Goal: Task Accomplishment & Management: Manage account settings

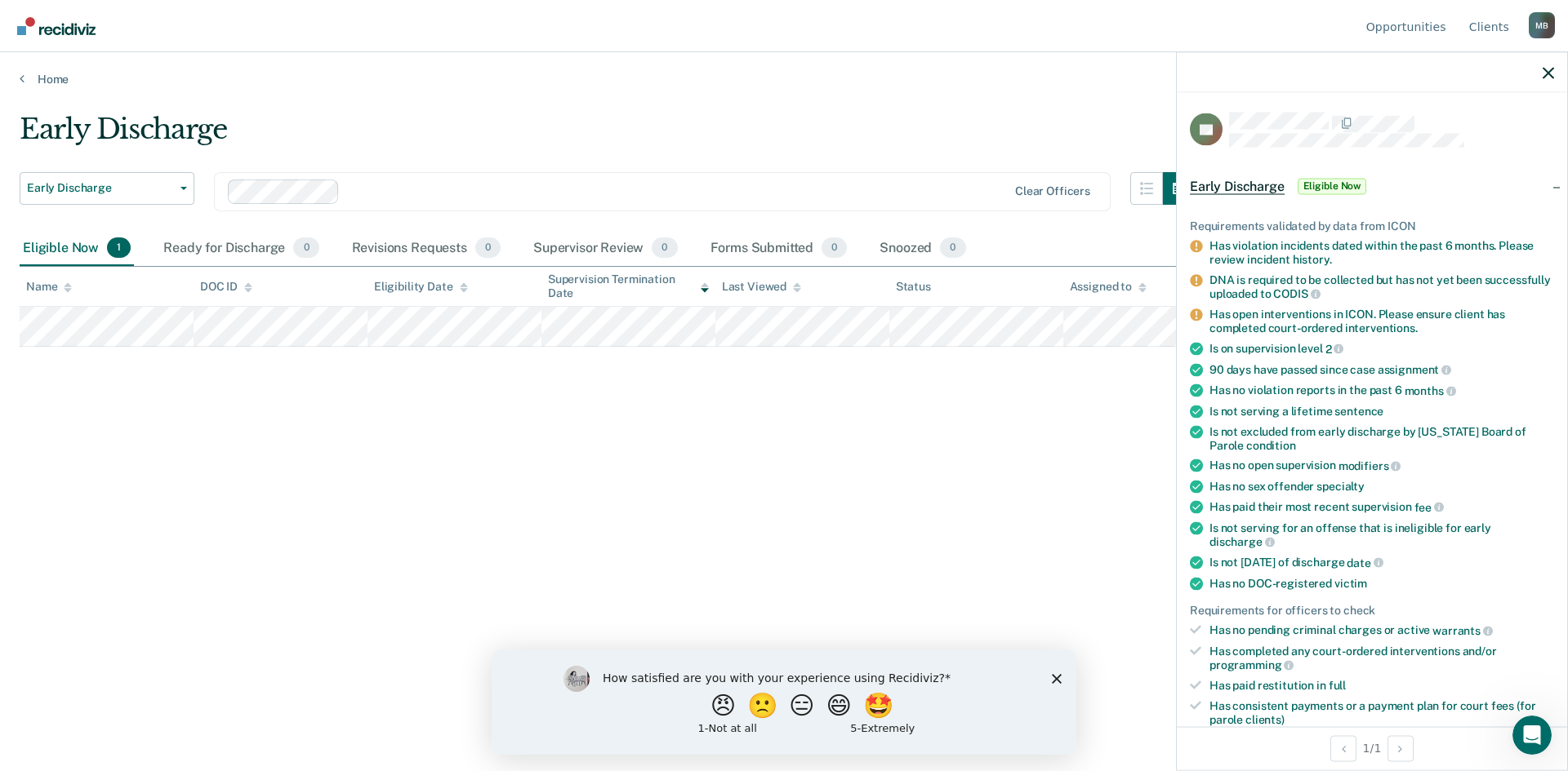
click at [923, 471] on div "Early Discharge Early Discharge Early Discharge Supervision Level Downgrade Cle…" at bounding box center [783, 380] width 1528 height 536
click at [1551, 69] on icon "button" at bounding box center [1549, 73] width 12 height 12
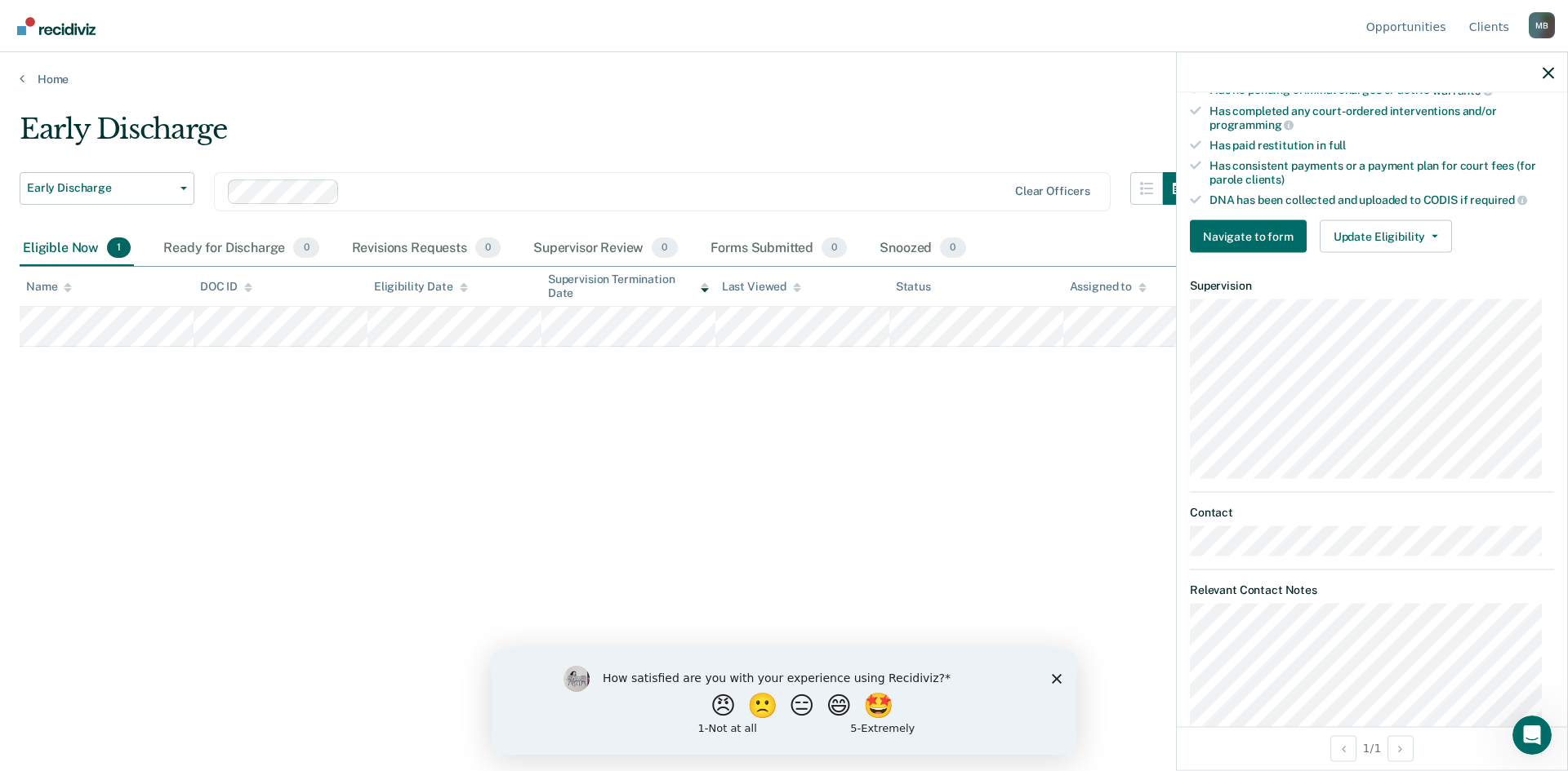
scroll to position [571, 0]
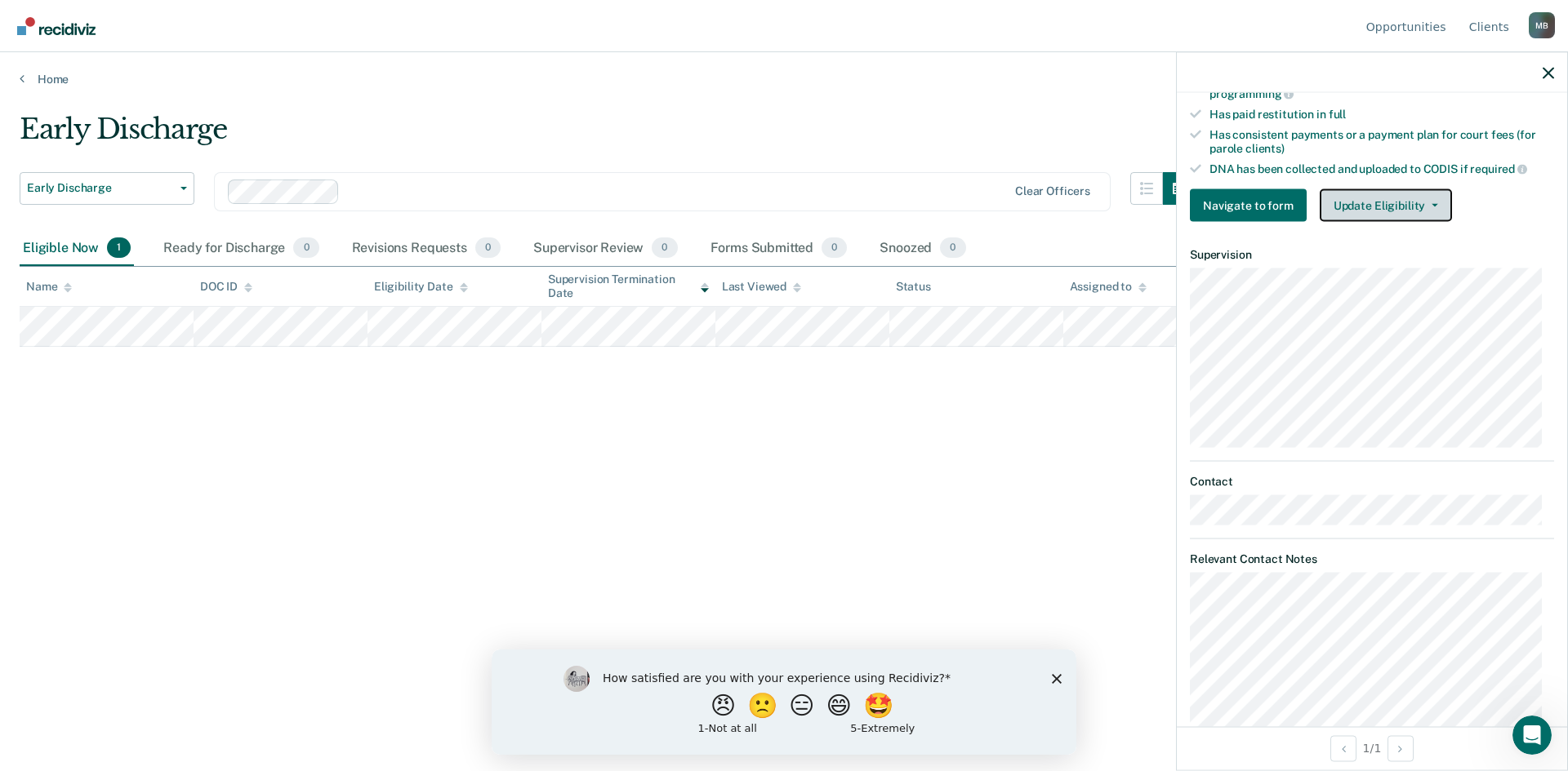
click at [1428, 206] on button "Update Eligibility" at bounding box center [1385, 205] width 132 height 33
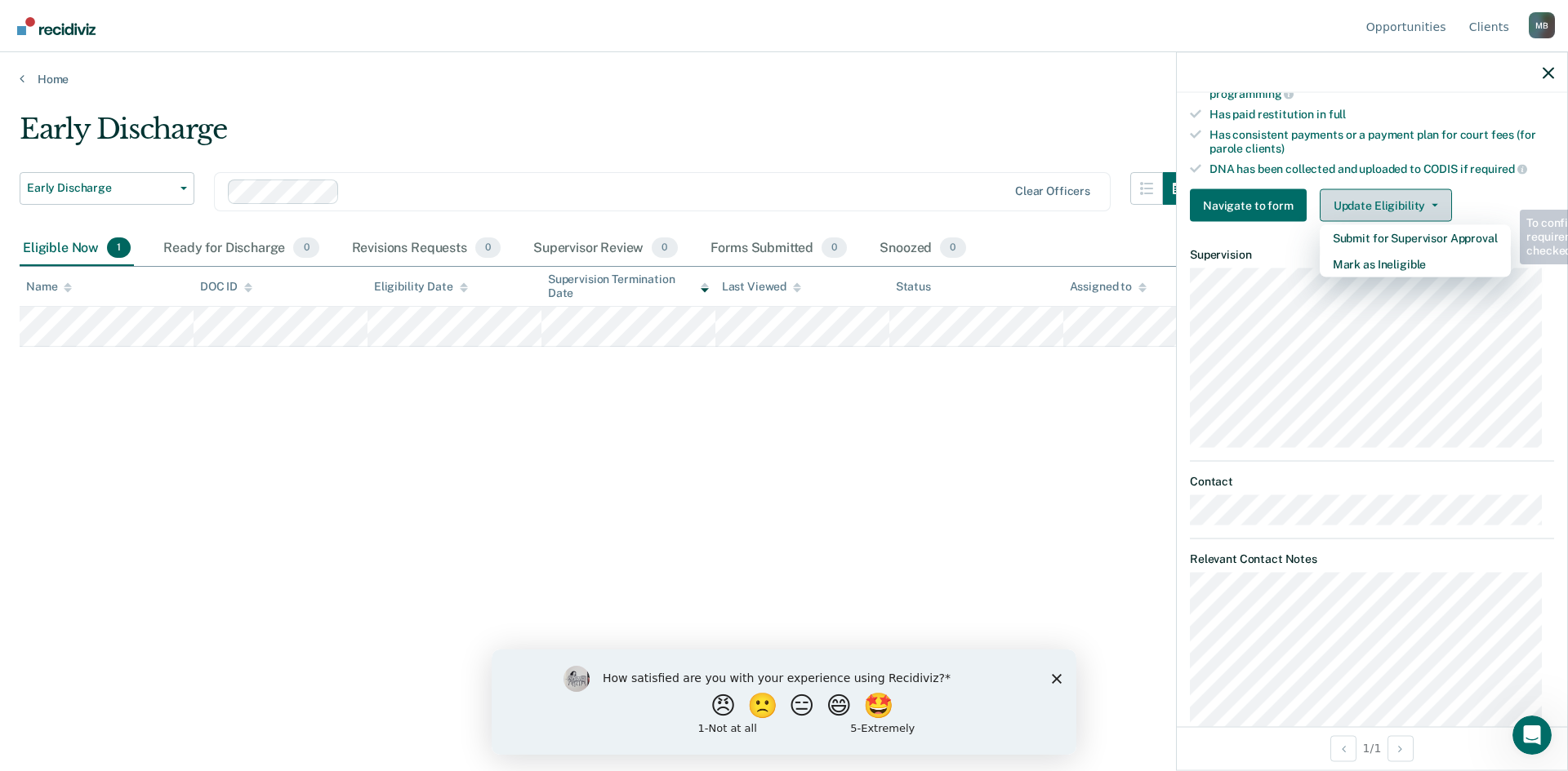
click at [1429, 205] on button "Update Eligibility" at bounding box center [1385, 205] width 132 height 33
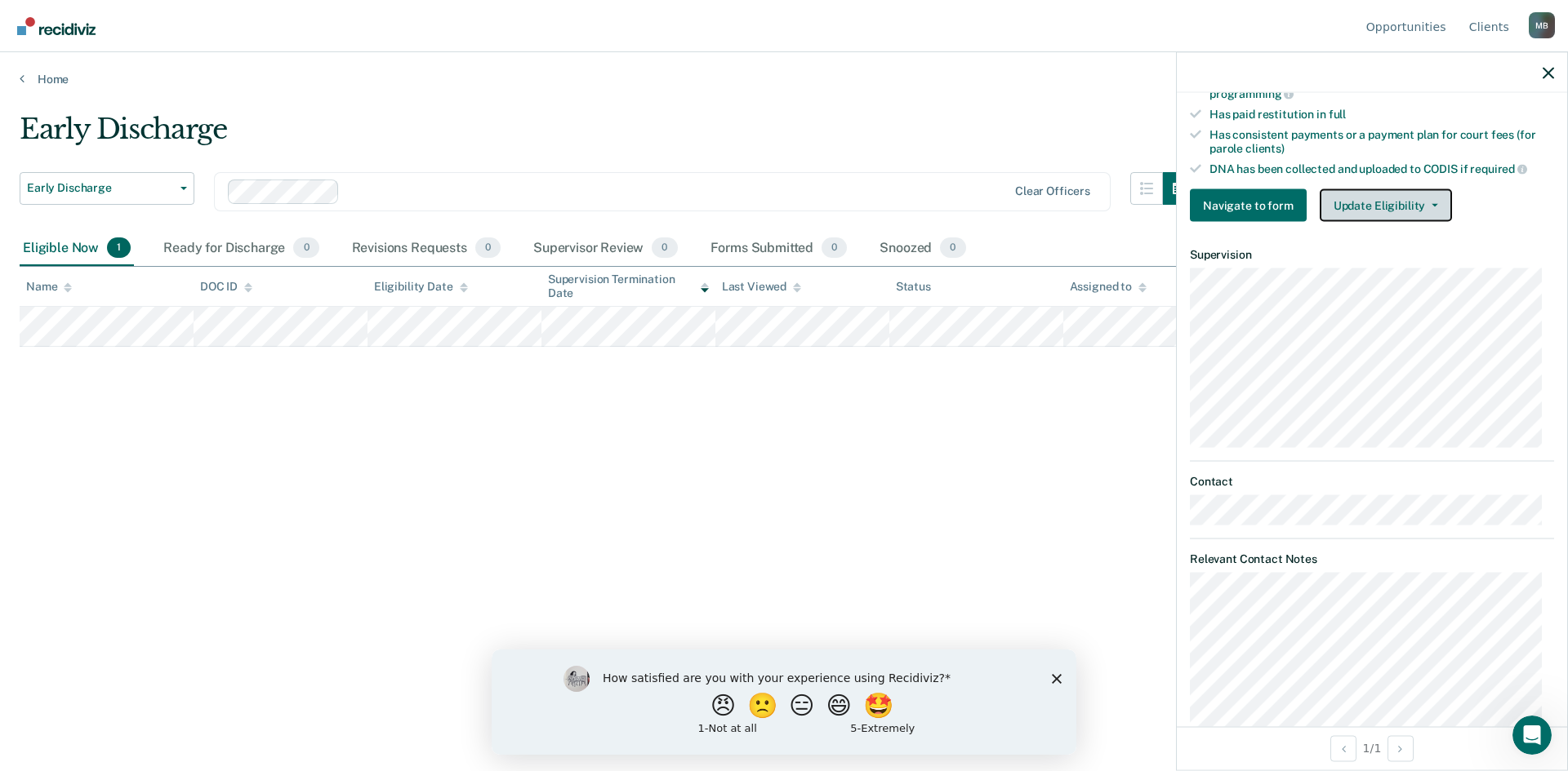
scroll to position [653, 0]
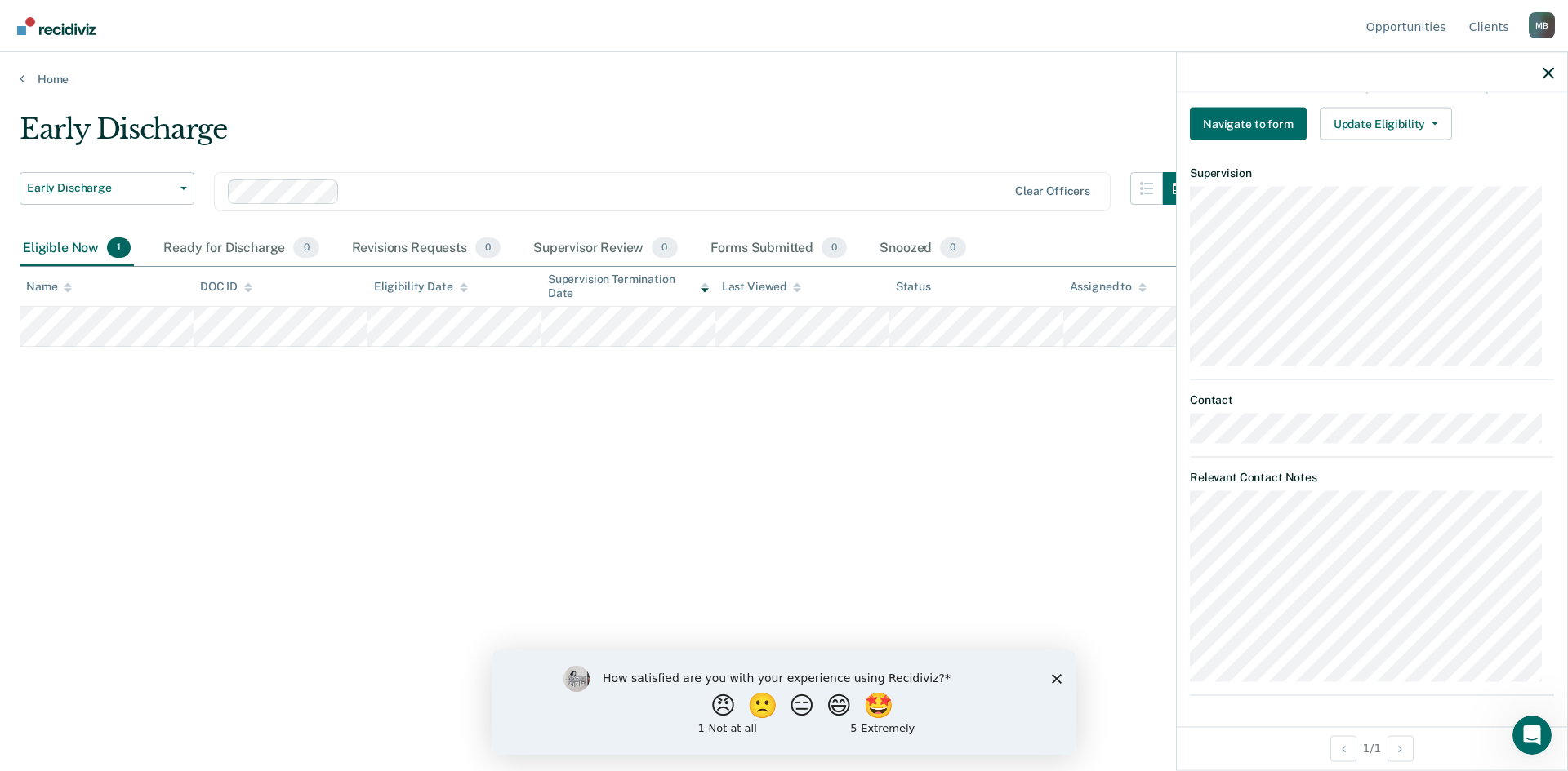
drag, startPoint x: 940, startPoint y: 485, endPoint x: 788, endPoint y: 421, distance: 164.9
click at [942, 484] on div "Early Discharge Early Discharge Early Discharge Supervision Level Downgrade Cle…" at bounding box center [783, 380] width 1528 height 536
click at [484, 412] on div "Early Discharge Early Discharge Early Discharge Supervision Level Downgrade Cle…" at bounding box center [783, 380] width 1528 height 536
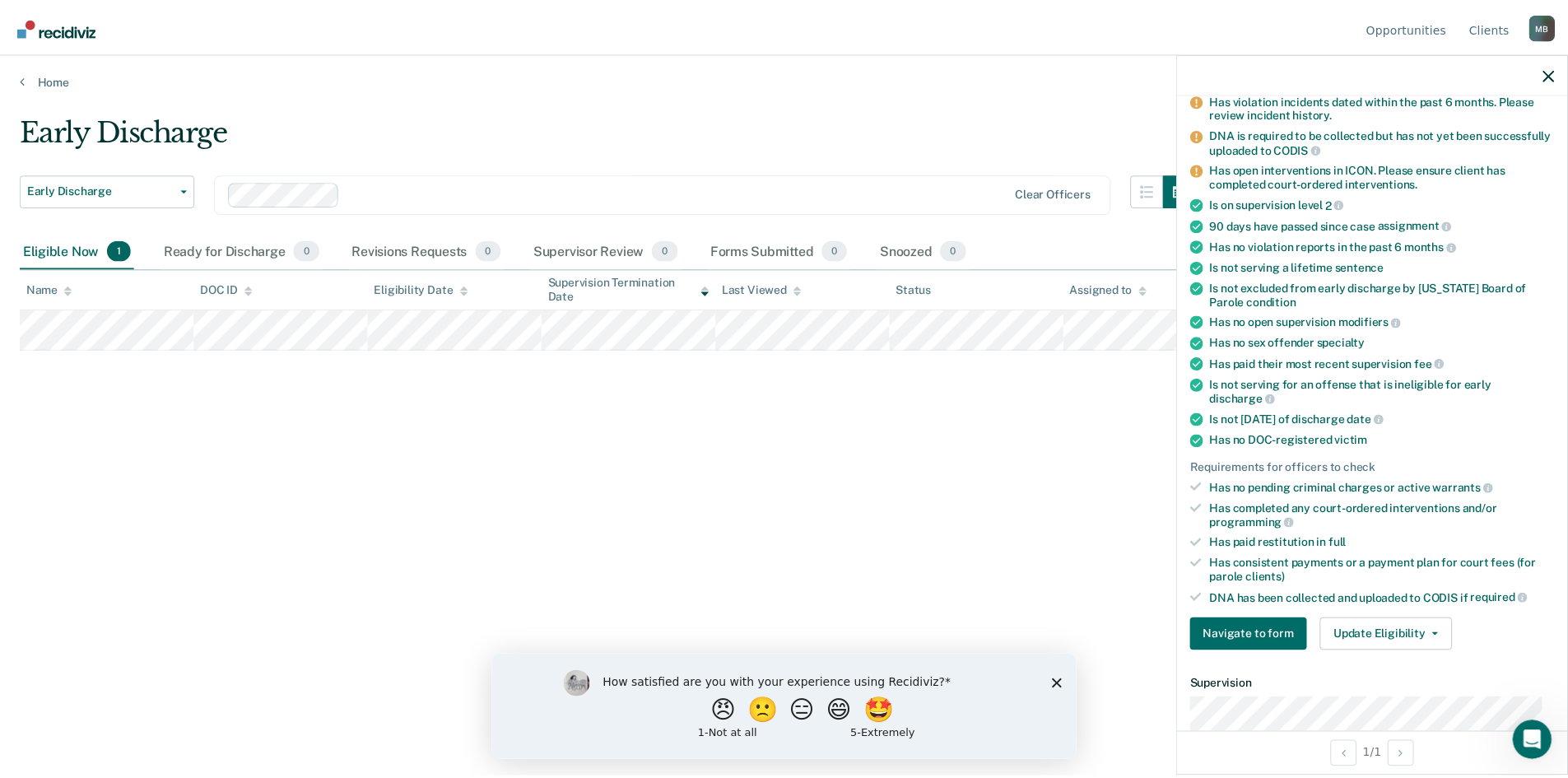
scroll to position [0, 0]
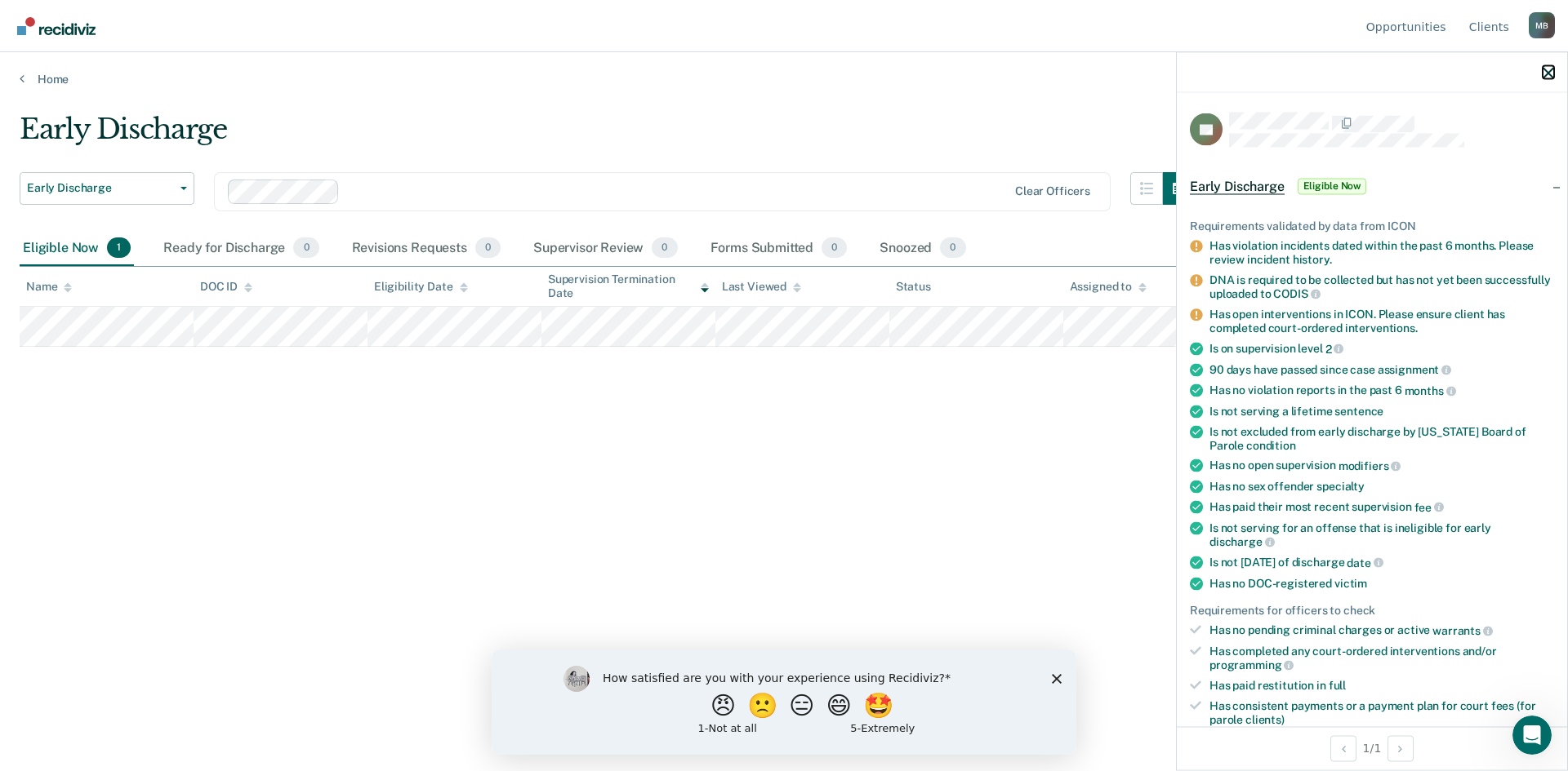
click at [1544, 74] on icon "button" at bounding box center [1549, 73] width 12 height 12
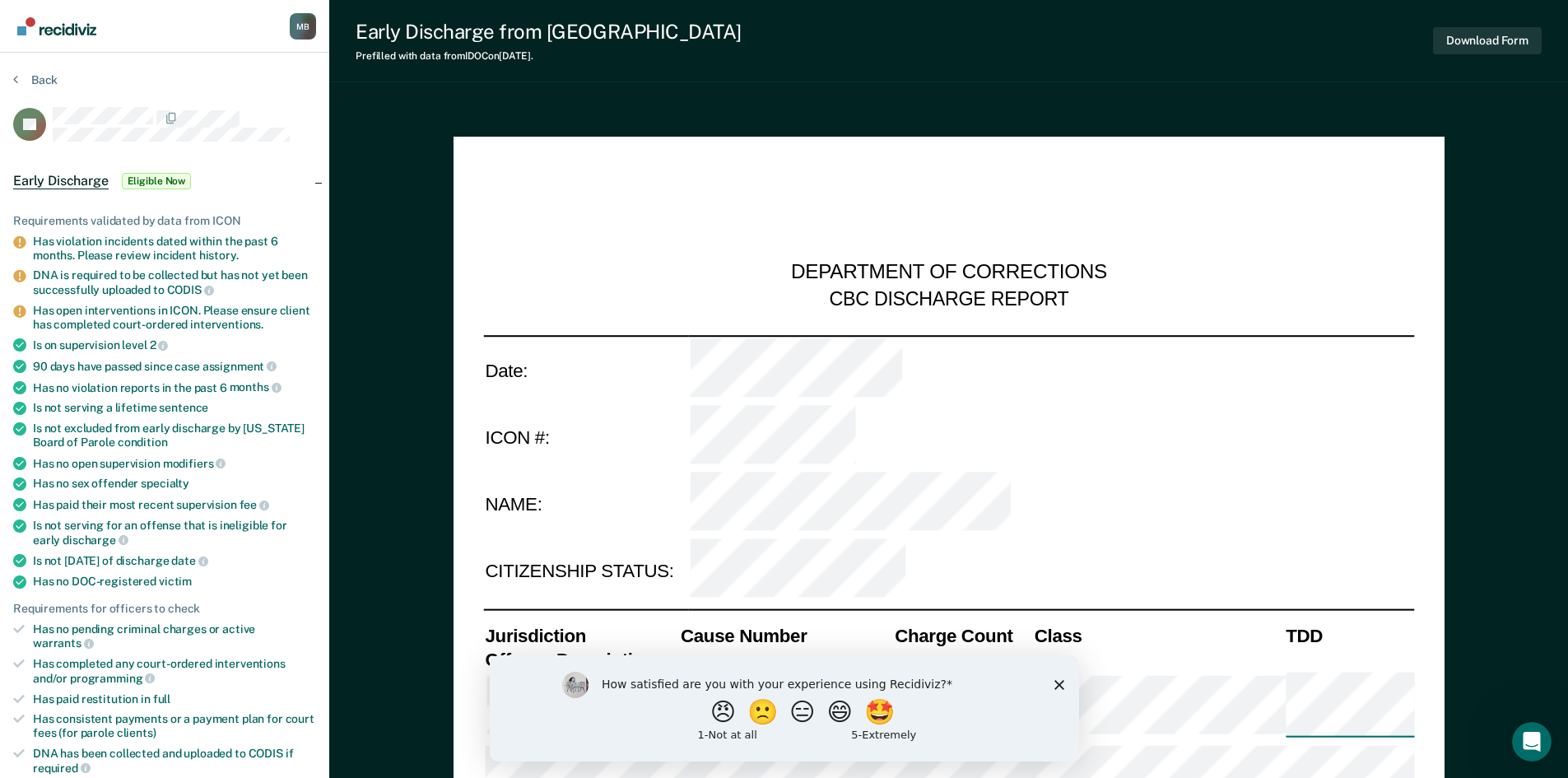
type textarea "x"
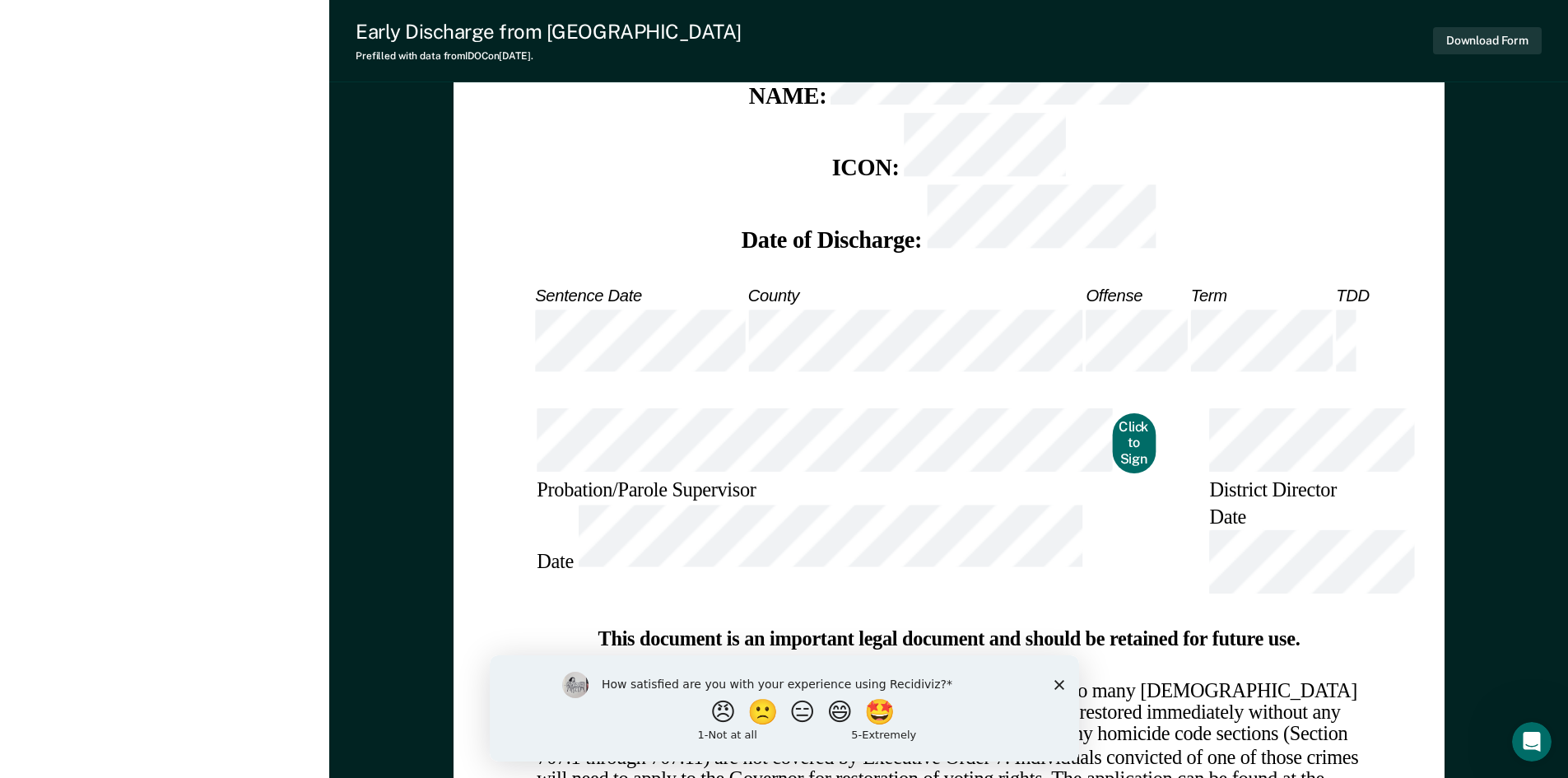
scroll to position [2059, 0]
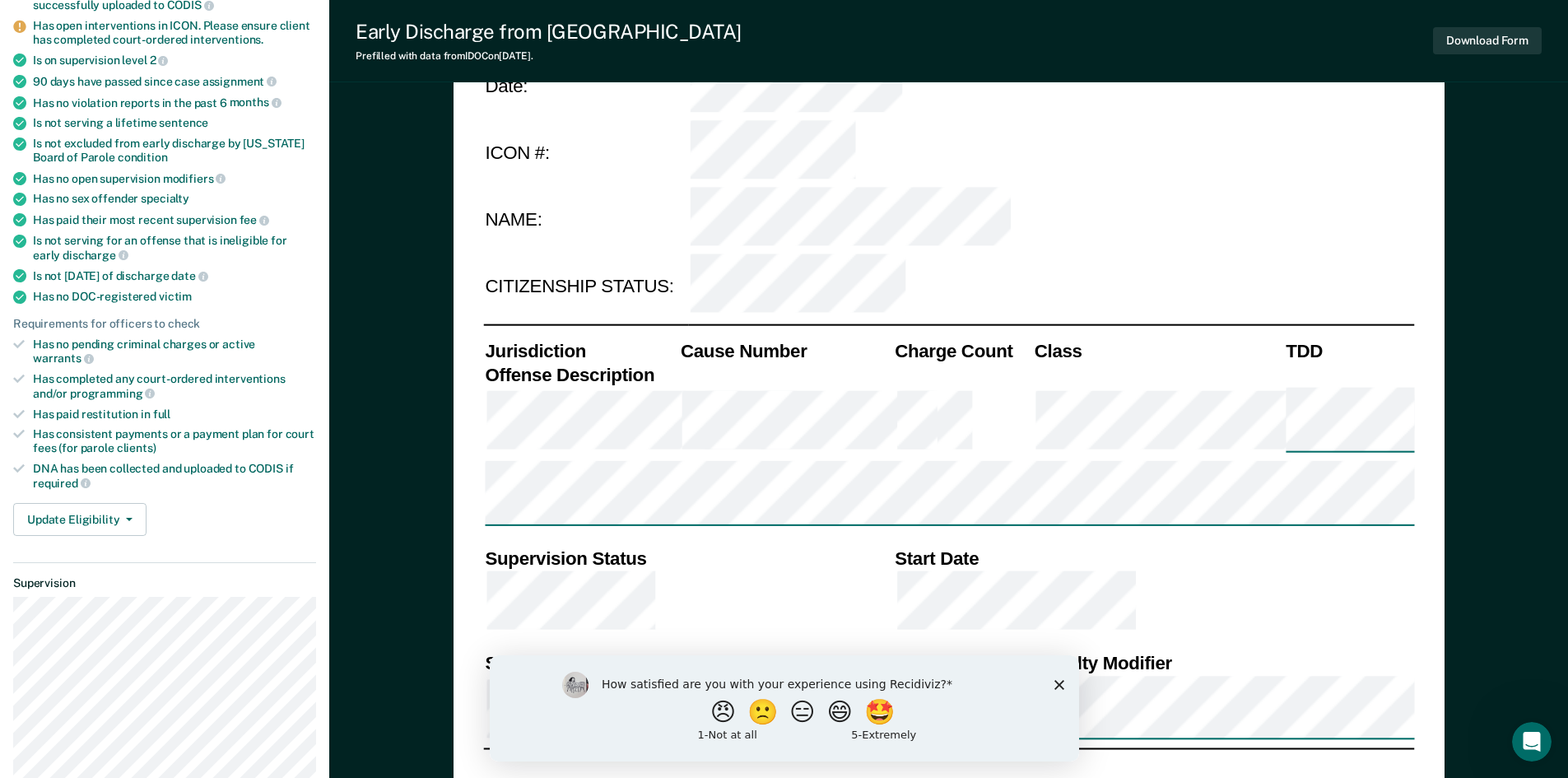
scroll to position [0, 0]
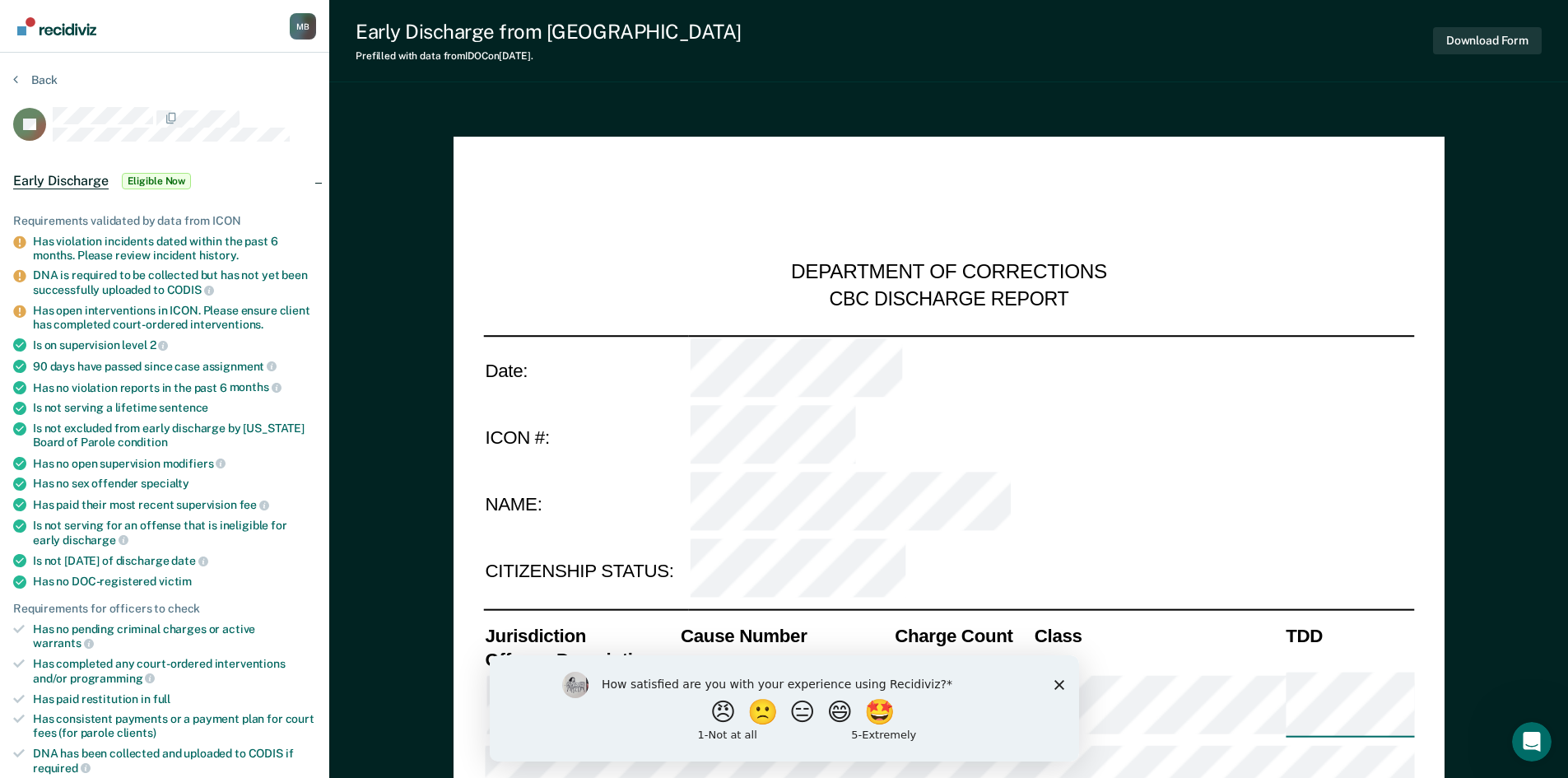
click at [171, 83] on div "Back" at bounding box center [164, 90] width 303 height 35
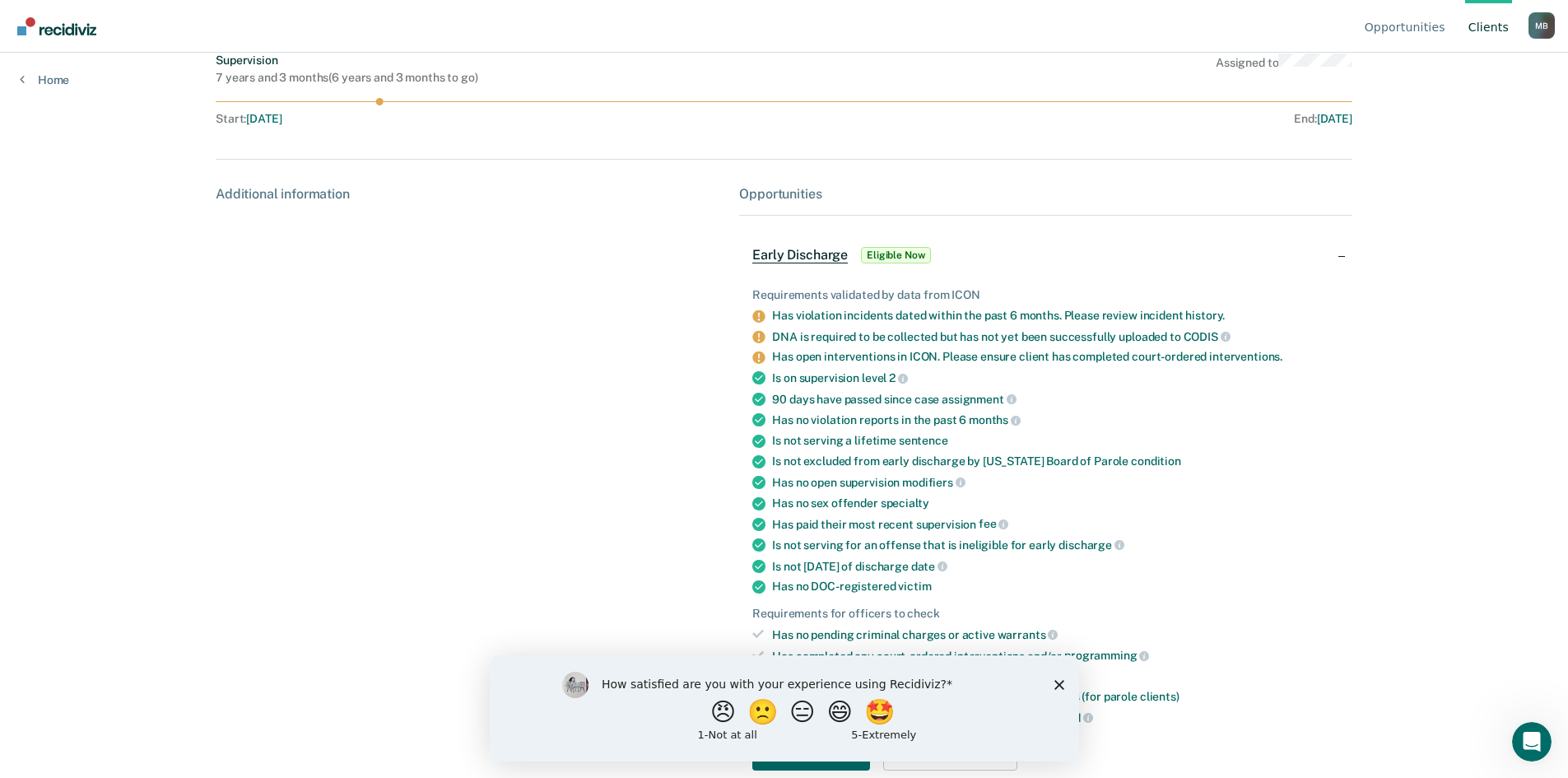
scroll to position [171, 0]
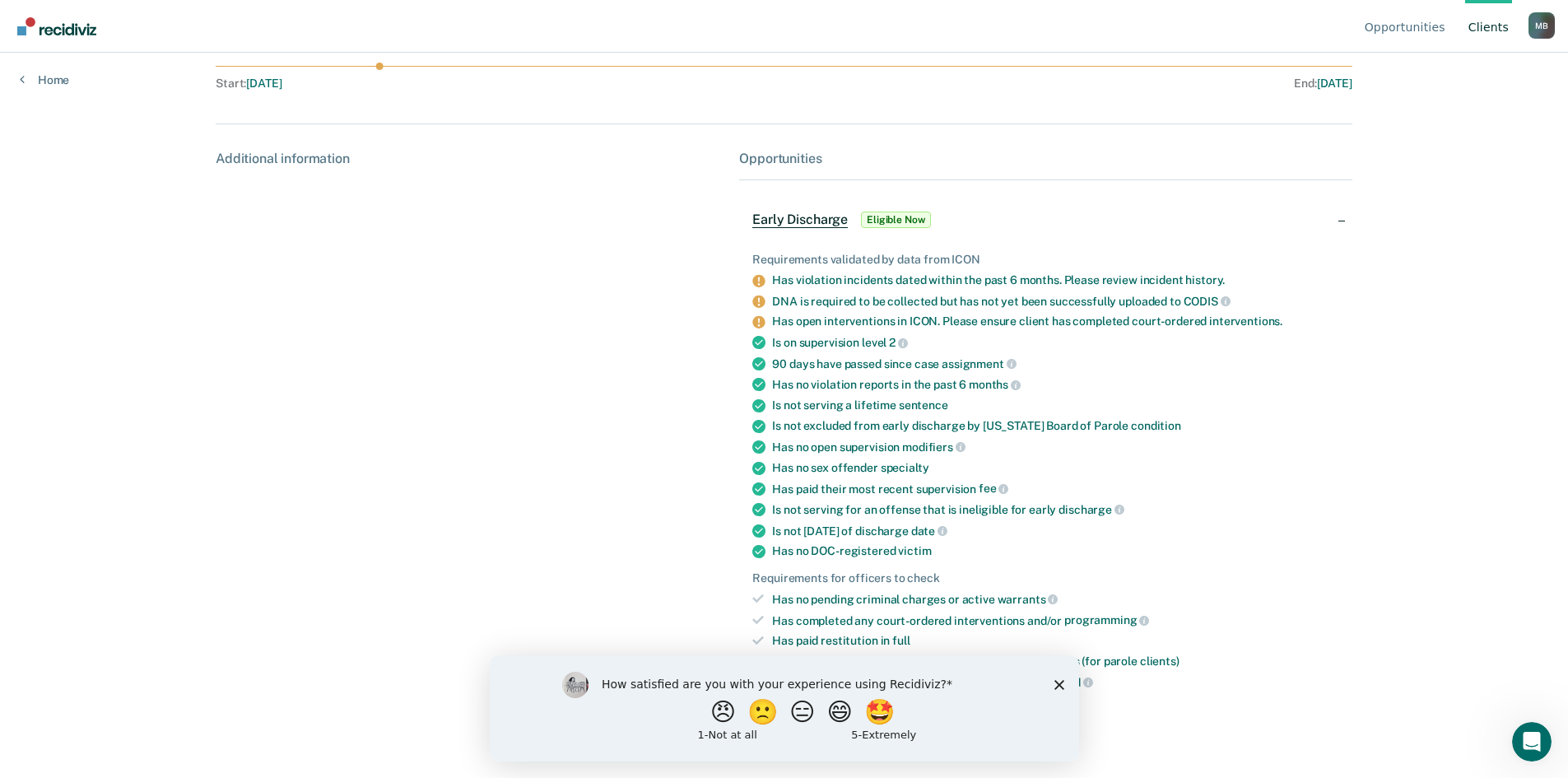
click at [1055, 685] on icon "Close survey" at bounding box center [1059, 684] width 10 height 10
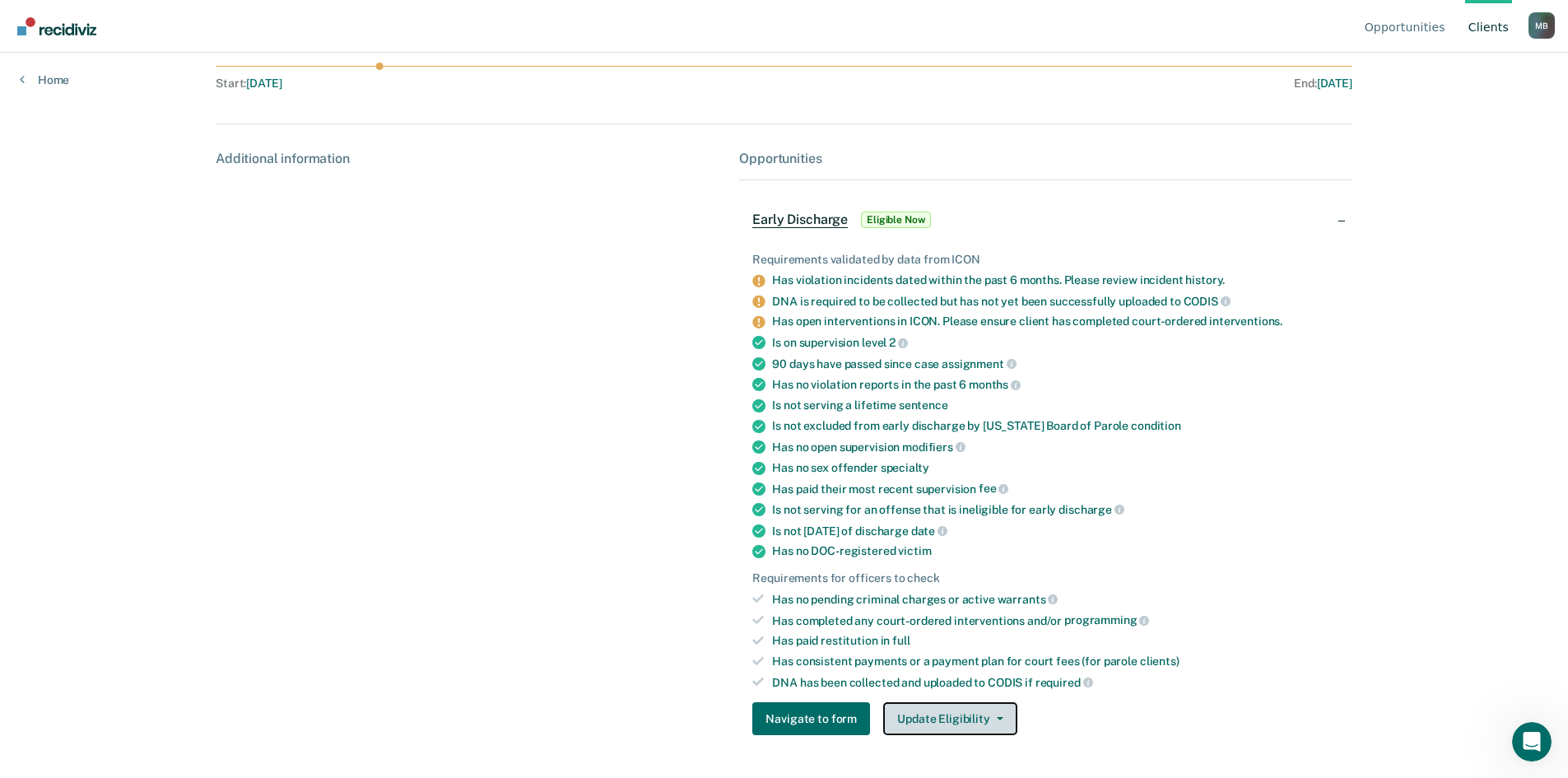
click at [990, 717] on span "button" at bounding box center [996, 719] width 13 height 3
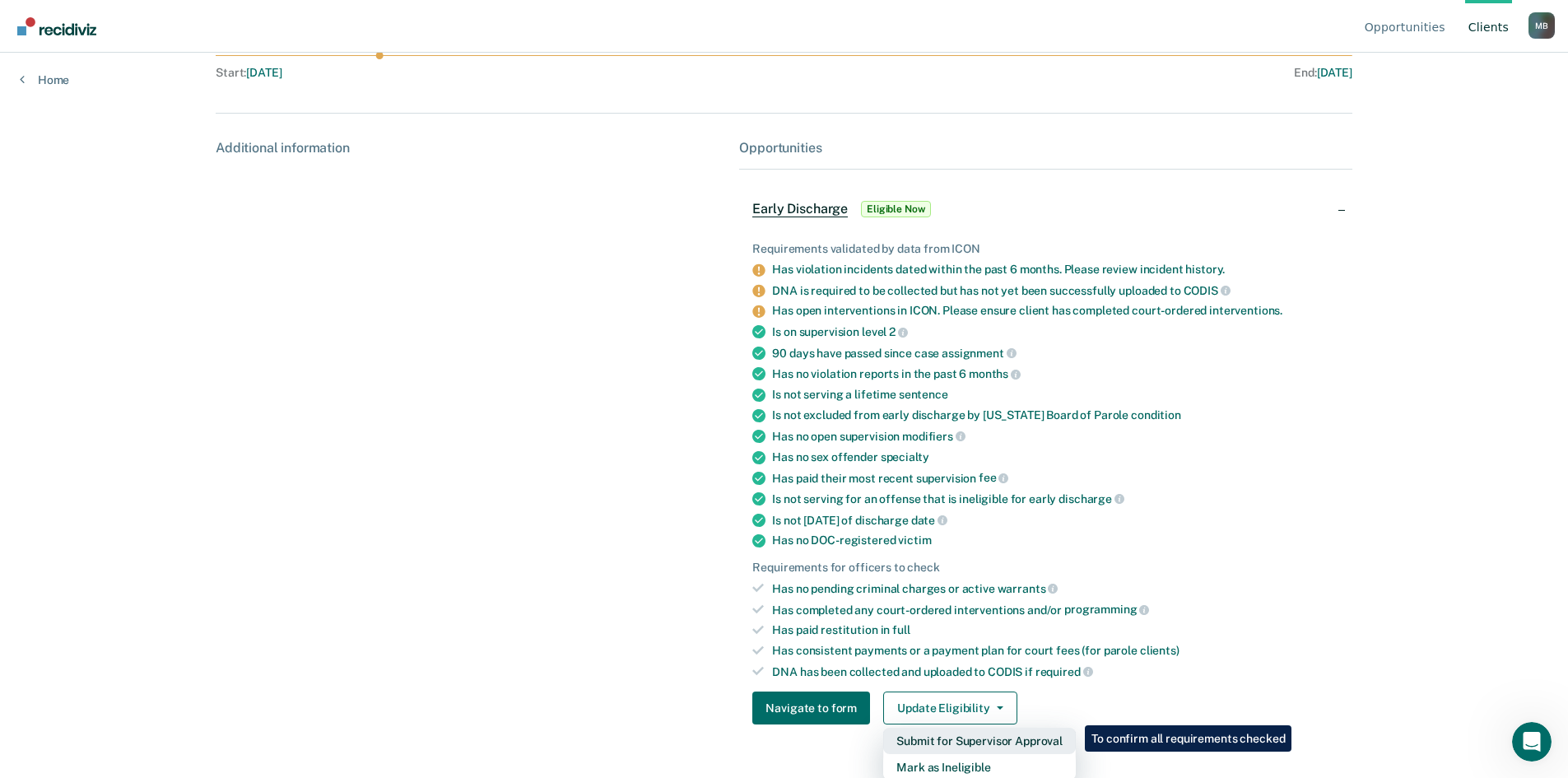
scroll to position [184, 0]
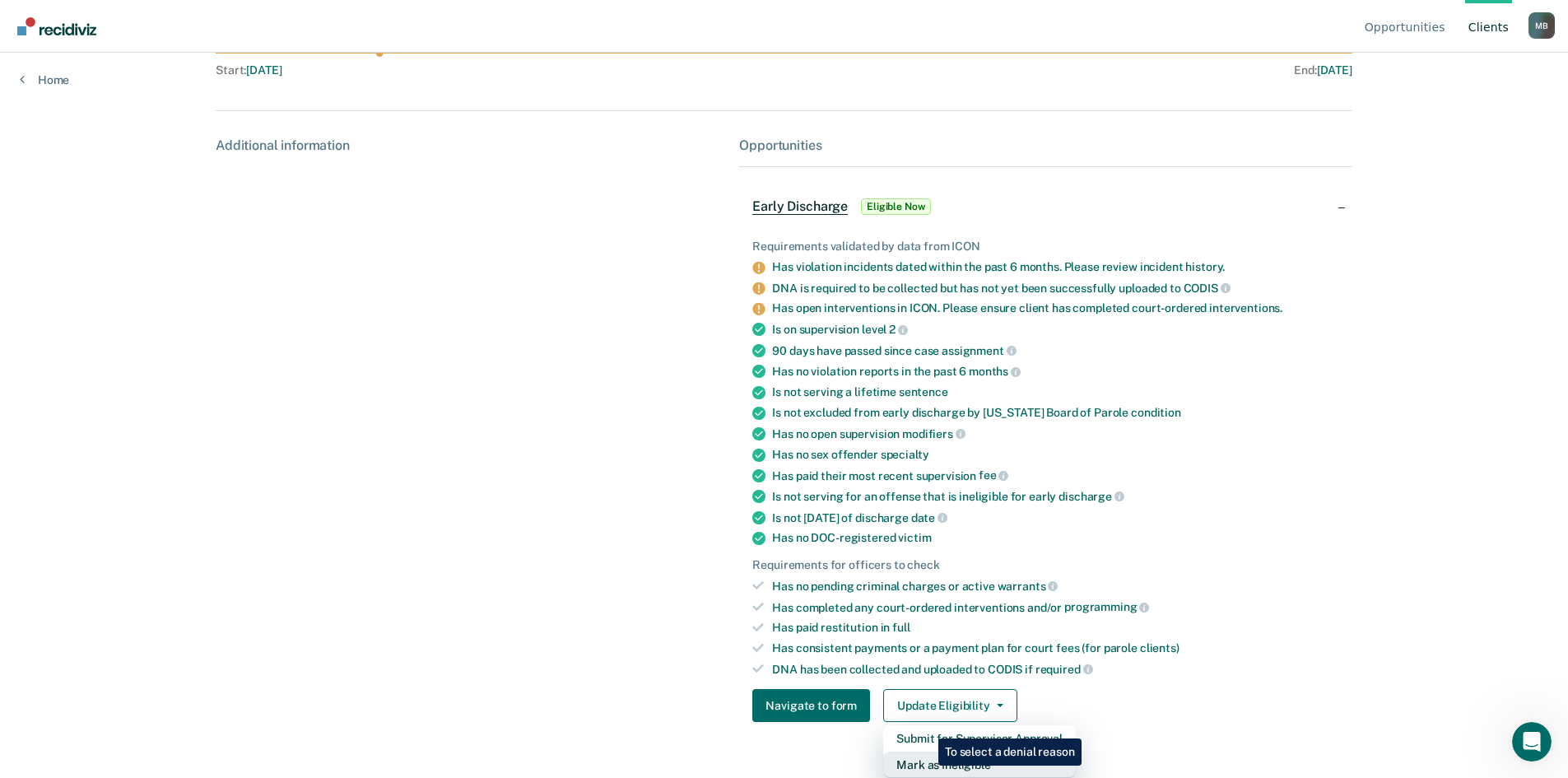
click at [926, 766] on button "Mark as Ineligible" at bounding box center [980, 764] width 193 height 26
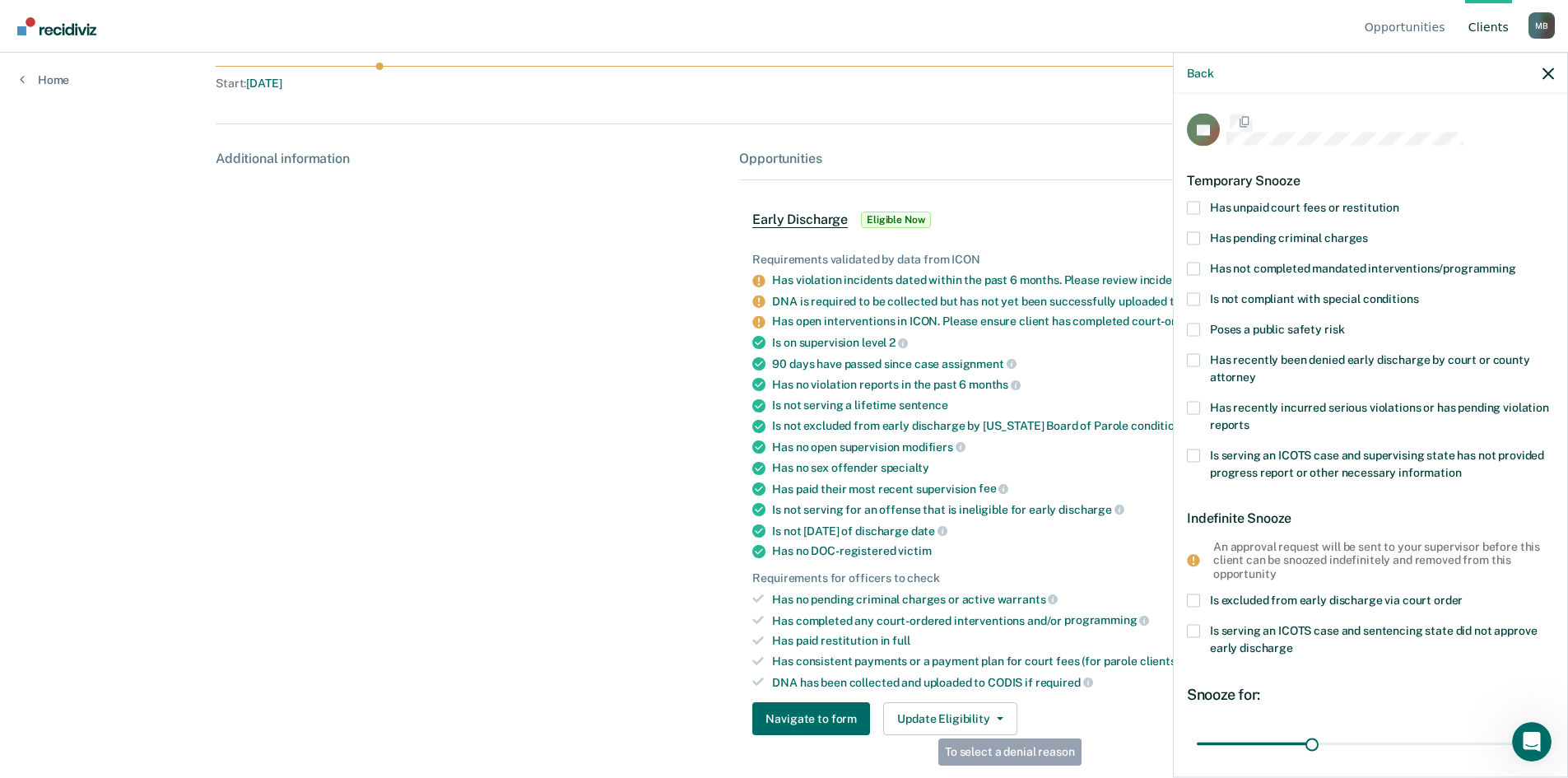
scroll to position [171, 0]
click at [1196, 272] on span at bounding box center [1193, 270] width 13 height 13
click at [1516, 264] on input "Has not completed mandated interventions/programming" at bounding box center [1516, 264] width 0 height 0
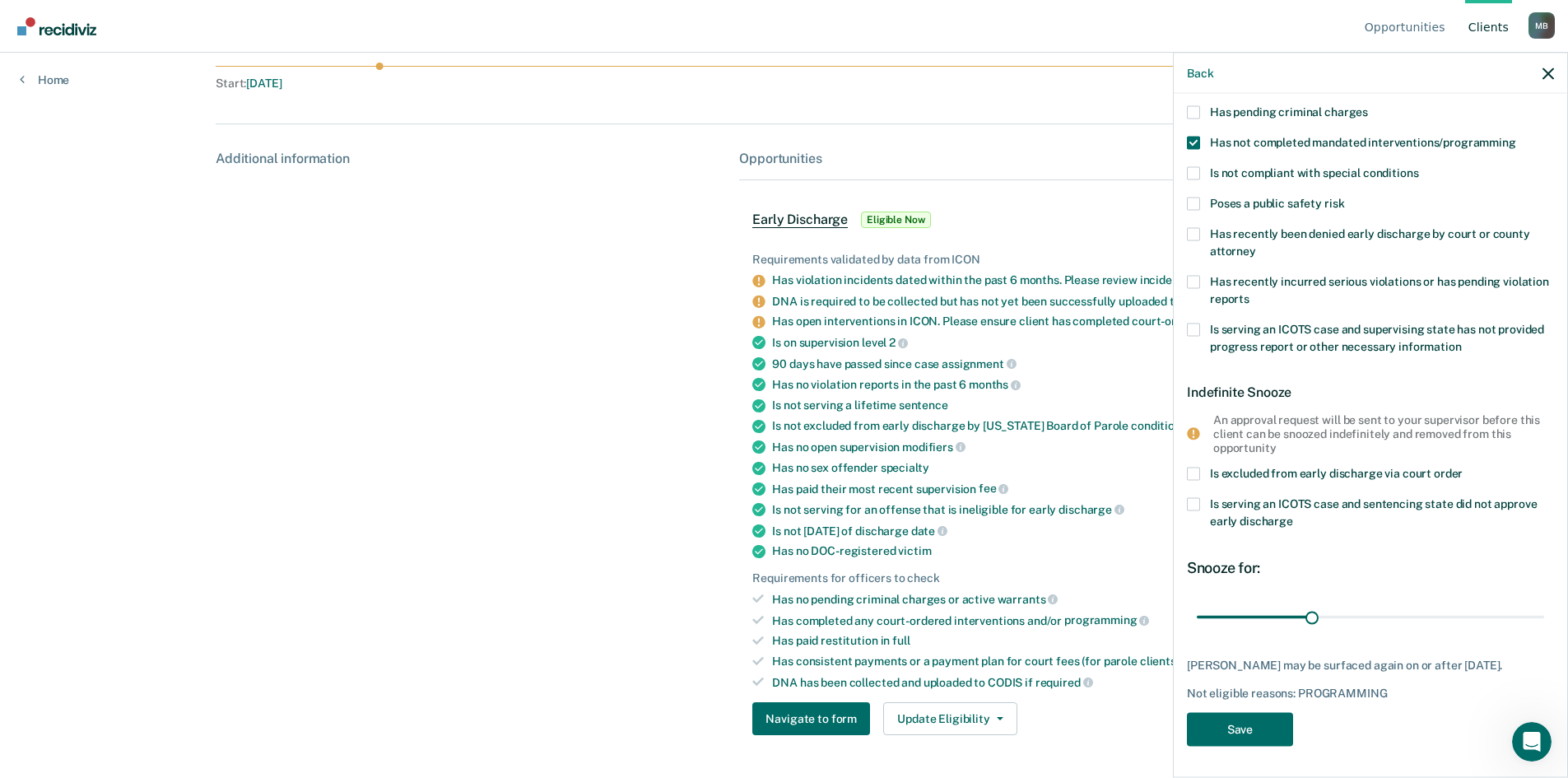
scroll to position [142, 0]
click at [1270, 735] on button "Save" at bounding box center [1240, 728] width 107 height 34
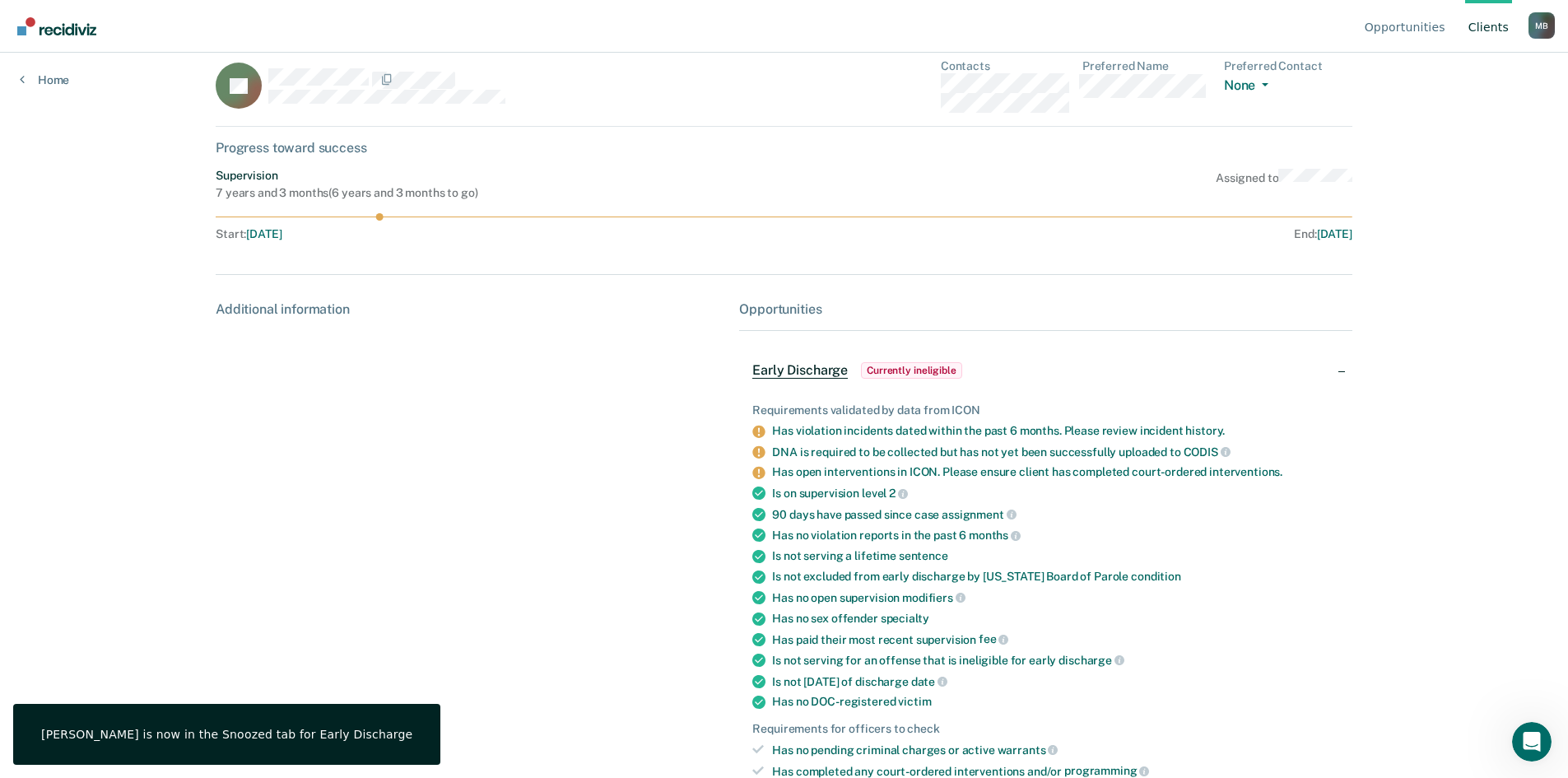
scroll to position [0, 0]
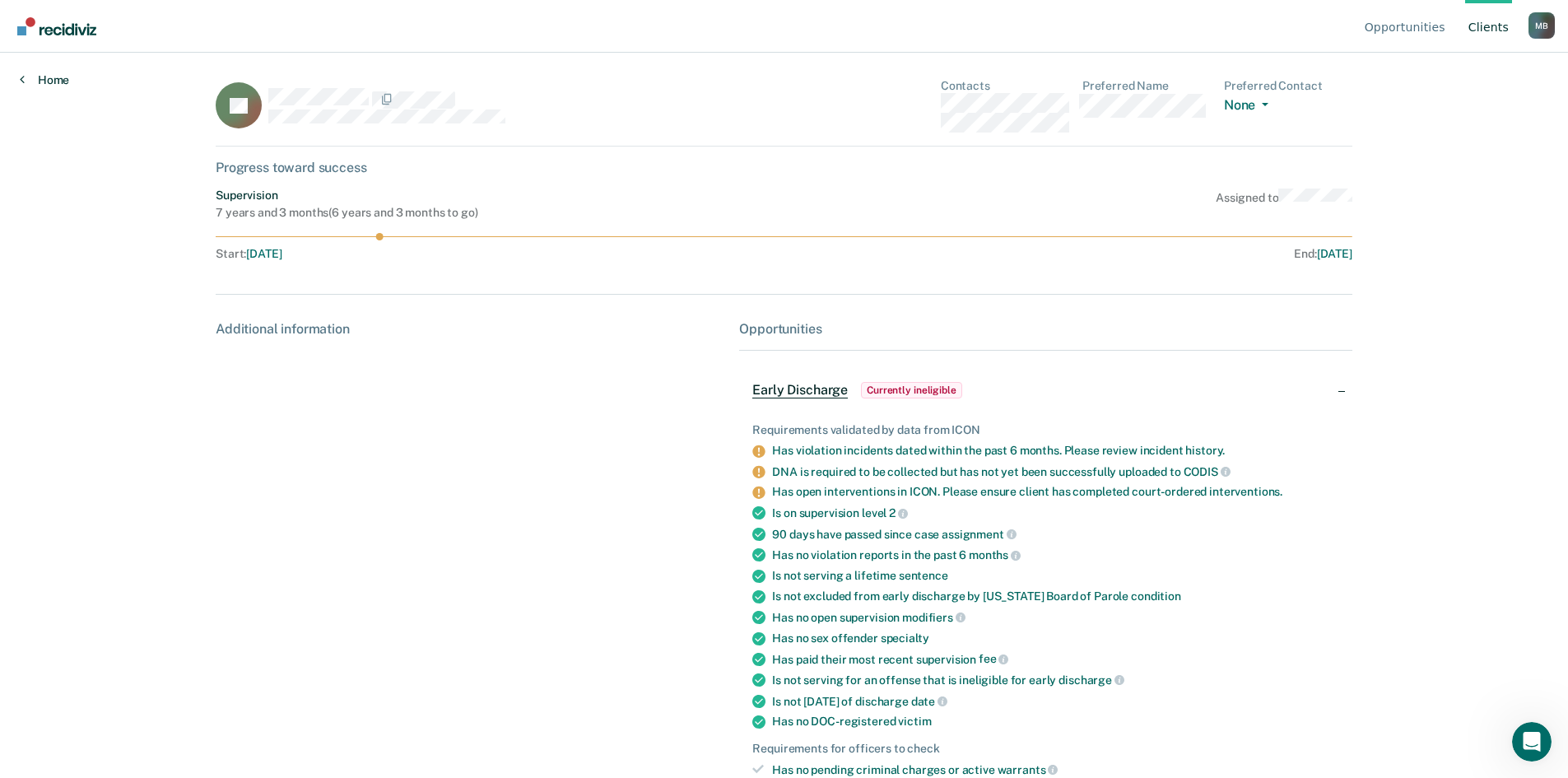
click at [55, 84] on link "Home" at bounding box center [44, 79] width 49 height 15
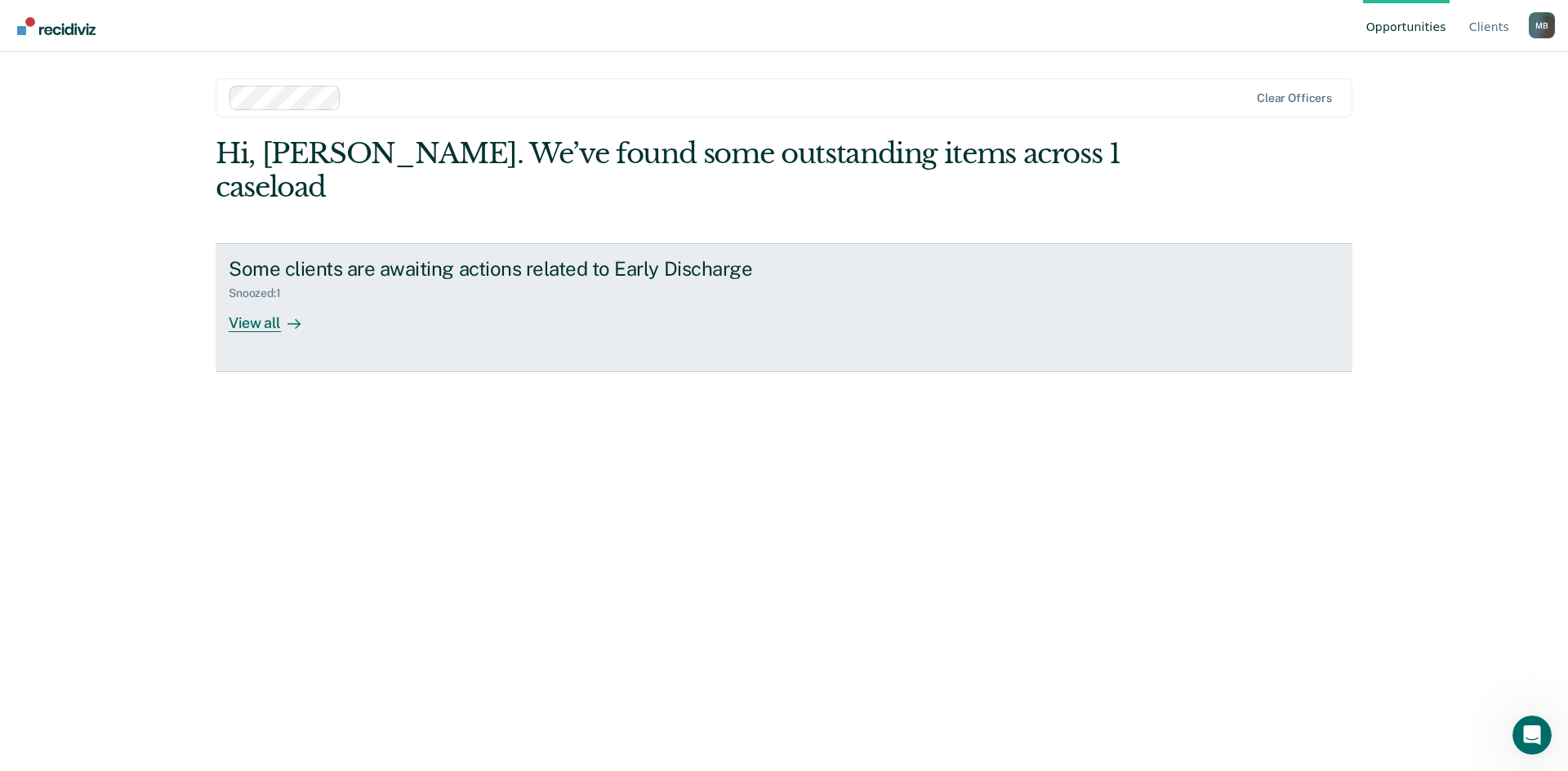
click at [259, 300] on div "View all" at bounding box center [274, 316] width 91 height 32
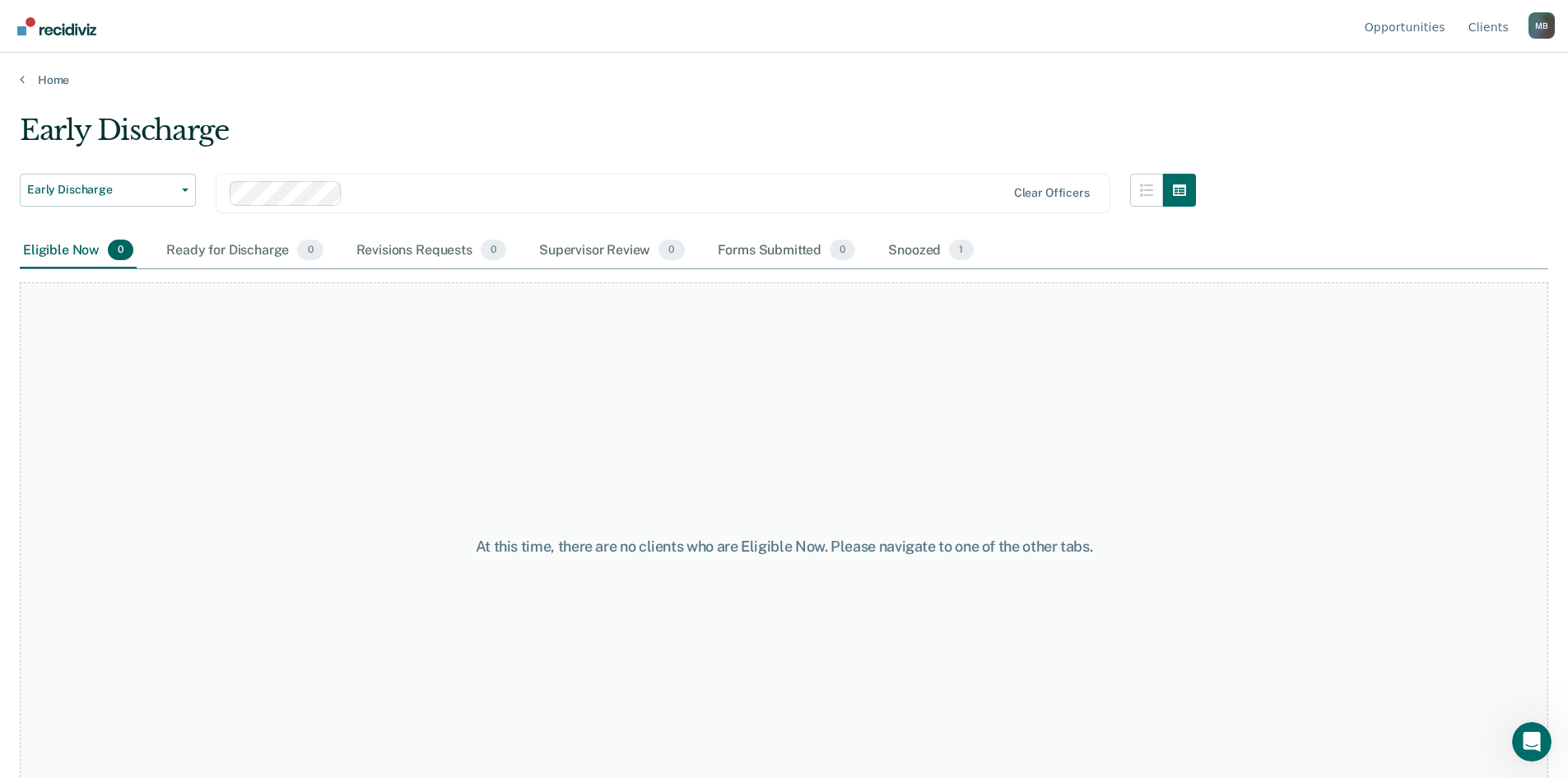
click at [1544, 29] on div "M B" at bounding box center [1542, 25] width 26 height 26
click at [1455, 131] on link "Log Out" at bounding box center [1475, 130] width 107 height 14
